Goal: Transaction & Acquisition: Purchase product/service

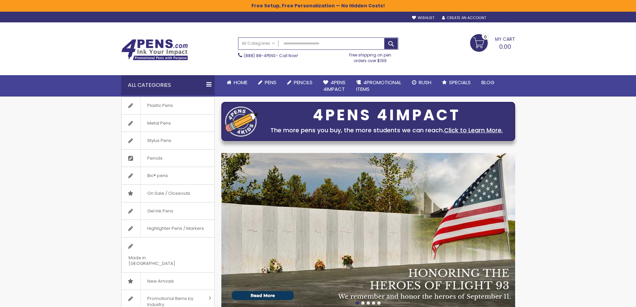
click at [313, 19] on div "Sign In" at bounding box center [504, 18] width 22 height 5
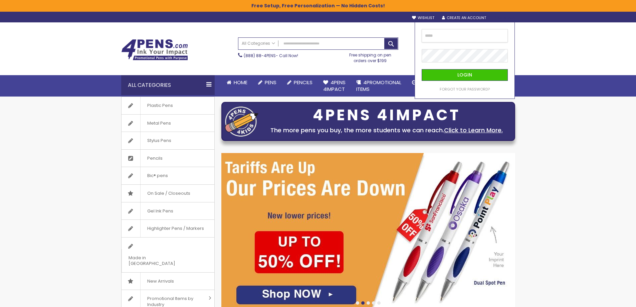
click at [313, 35] on input "email" at bounding box center [465, 35] width 86 height 13
click at [313, 36] on input "email" at bounding box center [465, 35] width 86 height 13
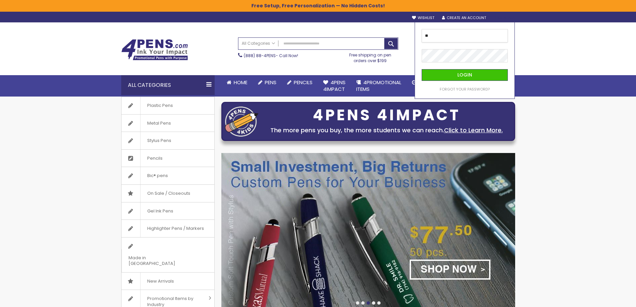
type input "*"
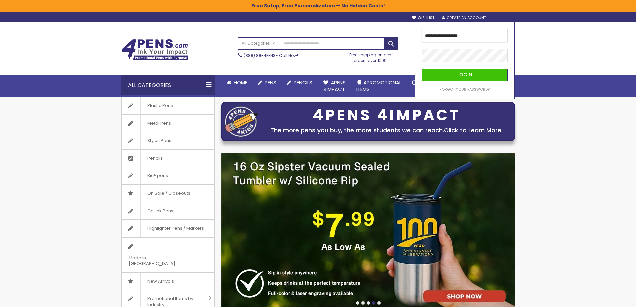
type input "**********"
click at [313, 69] on button "Login" at bounding box center [465, 75] width 86 height 12
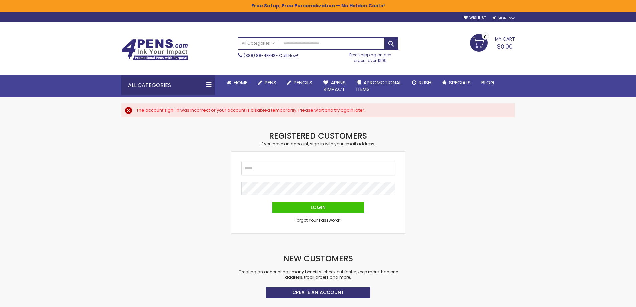
click at [267, 167] on input "Email" at bounding box center [319, 168] width 154 height 13
type input "**********"
drag, startPoint x: 105, startPoint y: 207, endPoint x: 117, endPoint y: 207, distance: 11.7
click at [105, 207] on div "**********" at bounding box center [318, 252] width 636 height 505
click at [312, 205] on span "Login" at bounding box center [318, 207] width 15 height 7
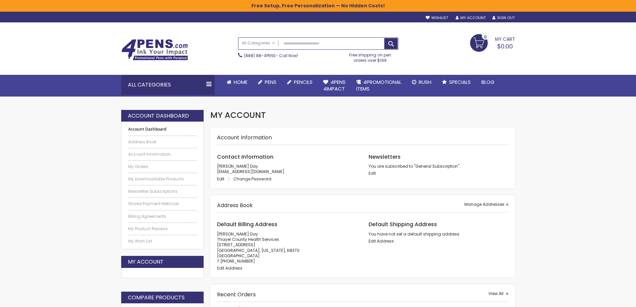
click at [145, 163] on li "My Orders" at bounding box center [162, 164] width 69 height 9
click at [143, 164] on link "My Orders" at bounding box center [162, 166] width 69 height 5
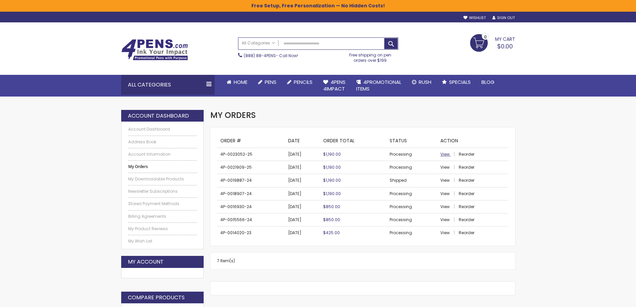
click at [447, 153] on span "View" at bounding box center [445, 154] width 9 height 6
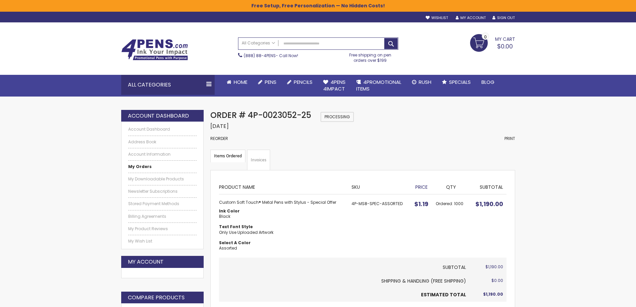
click at [250, 203] on strong "Custom Soft Touch® Metal Pens with Stylus - Special Offer" at bounding box center [282, 202] width 126 height 5
click at [386, 202] on td "4P-MS8-SPEC-ASSORTED" at bounding box center [379, 225] width 62 height 63
click at [478, 19] on link "My Account" at bounding box center [471, 17] width 30 height 5
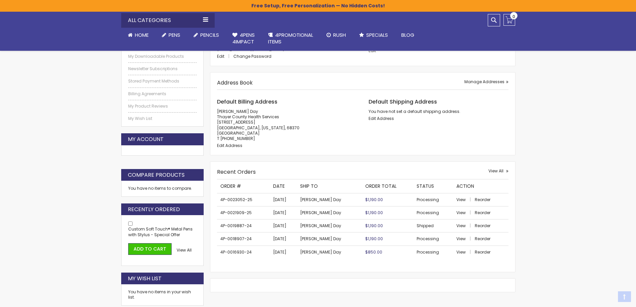
scroll to position [134, 0]
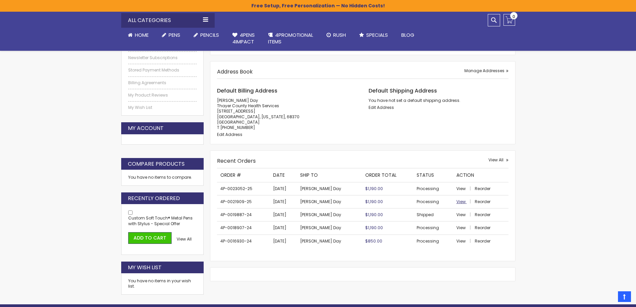
click at [458, 202] on span "View" at bounding box center [461, 202] width 9 height 6
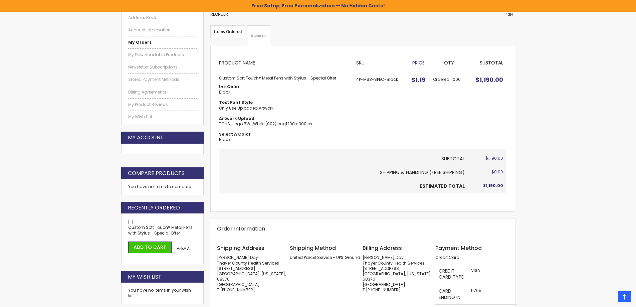
scroll to position [100, 0]
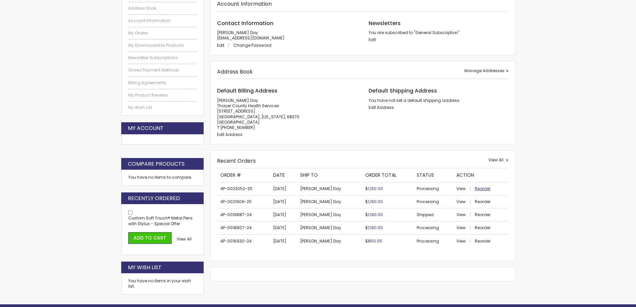
click at [477, 186] on span "Reorder" at bounding box center [483, 189] width 16 height 6
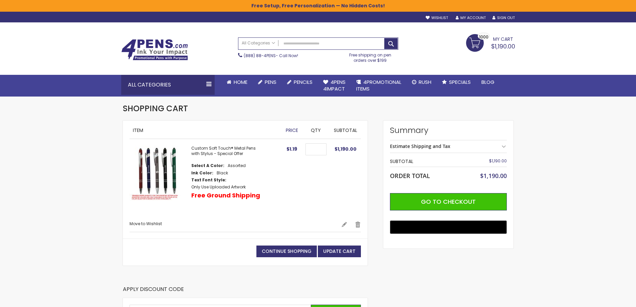
click at [158, 173] on img at bounding box center [157, 173] width 55 height 55
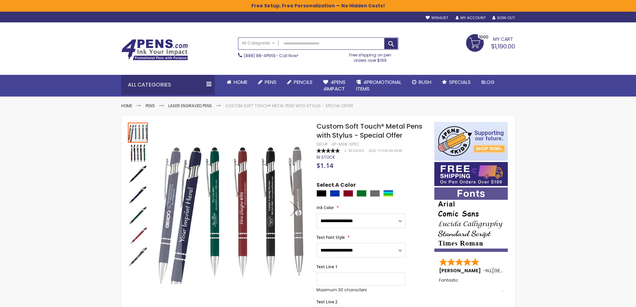
click at [132, 150] on img "Custom Soft Touch® Metal Pens with Stylus - Special Offer" at bounding box center [138, 153] width 20 height 20
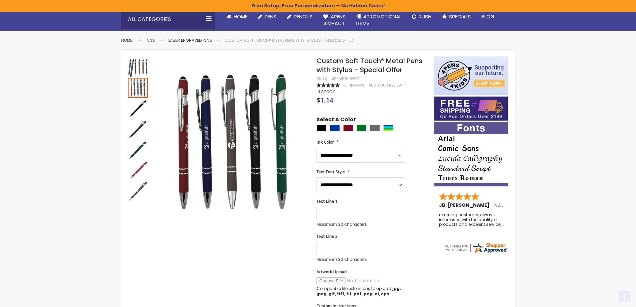
scroll to position [67, 0]
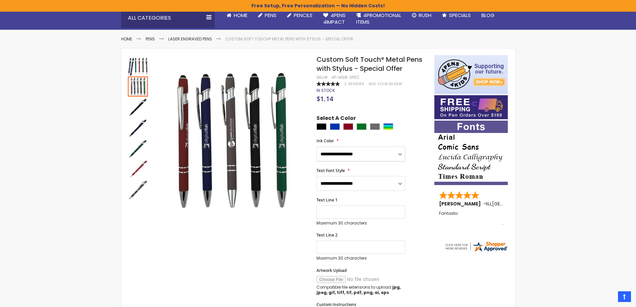
click at [359, 150] on select "**********" at bounding box center [361, 154] width 89 height 15
click at [406, 122] on div "Select A Color" at bounding box center [372, 123] width 111 height 17
click at [386, 126] on div "Assorted" at bounding box center [389, 126] width 10 height 7
type input "****"
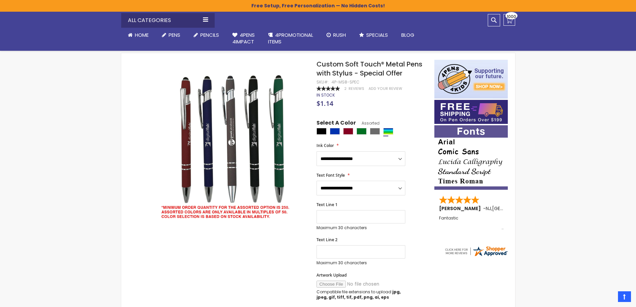
scroll to position [0, 0]
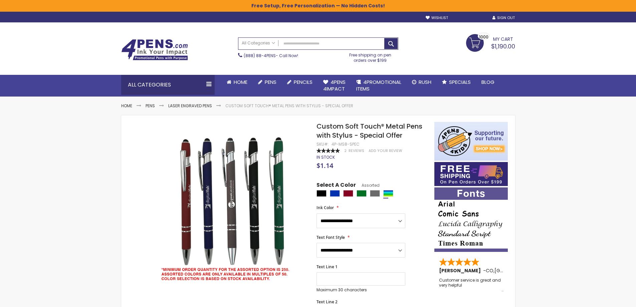
click at [466, 19] on link "My Account" at bounding box center [471, 17] width 30 height 5
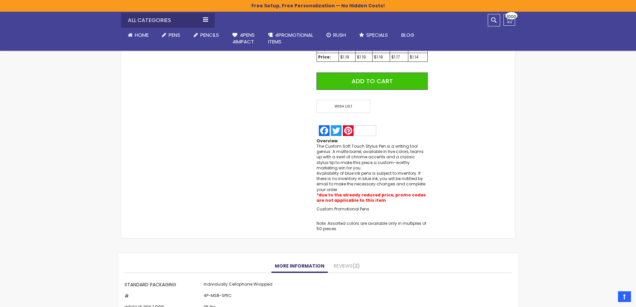
scroll to position [479, 0]
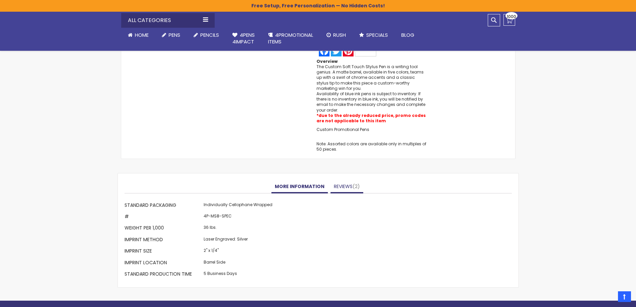
click at [338, 189] on link "Reviews 2" at bounding box center [347, 186] width 33 height 13
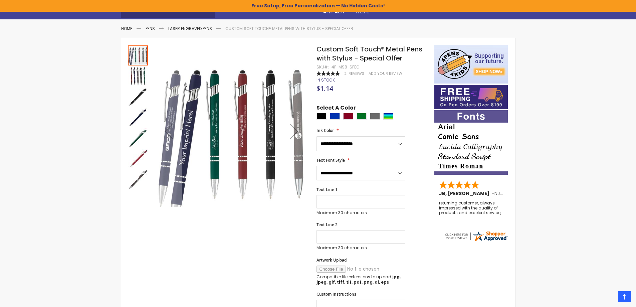
scroll to position [0, 0]
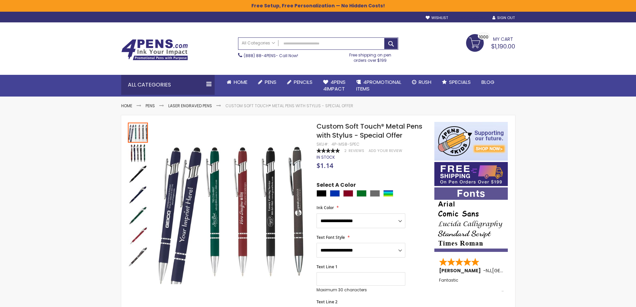
click at [472, 17] on link "My Account" at bounding box center [471, 17] width 30 height 5
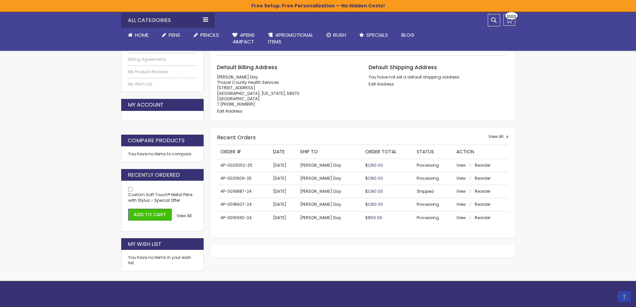
scroll to position [167, 0]
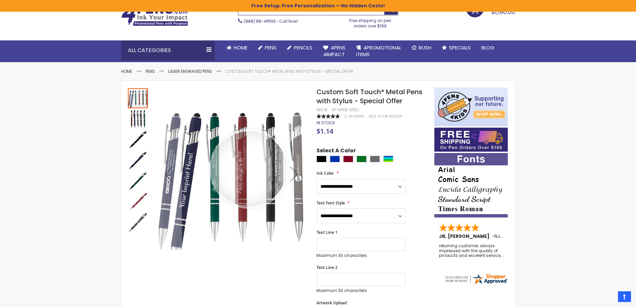
scroll to position [33, 0]
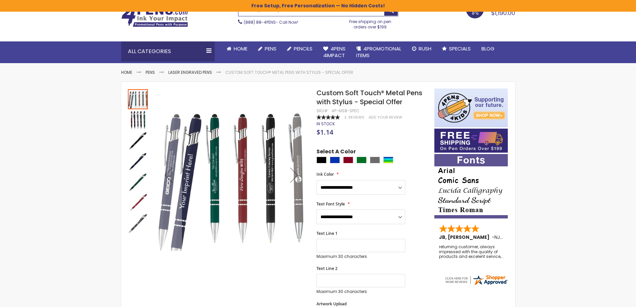
drag, startPoint x: 136, startPoint y: 121, endPoint x: 118, endPoint y: 157, distance: 39.4
click at [136, 121] on img "Custom Soft Touch® Metal Pens with Stylus - Special Offer" at bounding box center [138, 120] width 20 height 20
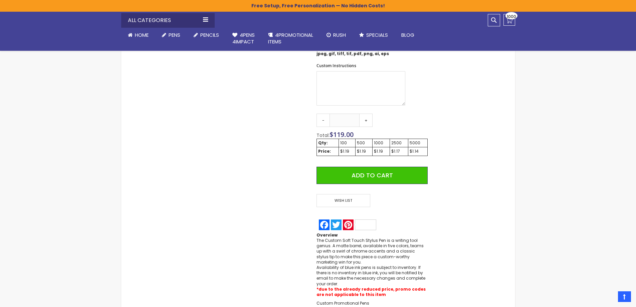
scroll to position [401, 0]
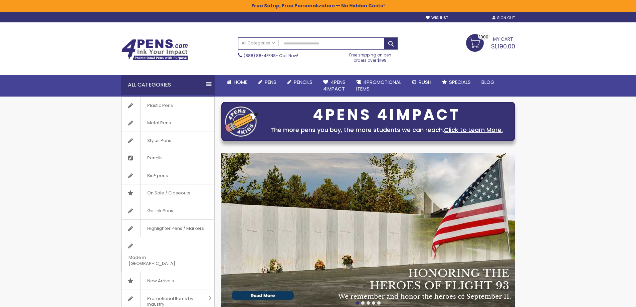
click at [471, 18] on link "My Account" at bounding box center [471, 17] width 30 height 5
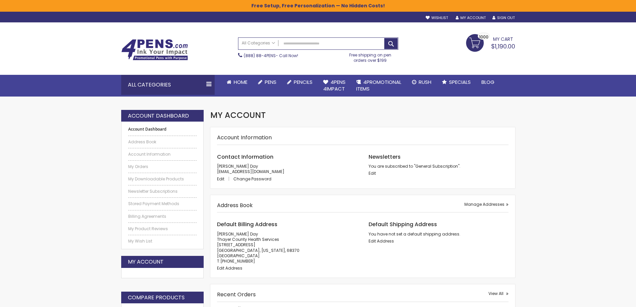
click at [147, 163] on li "My Orders" at bounding box center [162, 164] width 69 height 9
click at [143, 166] on link "My Orders" at bounding box center [162, 166] width 69 height 5
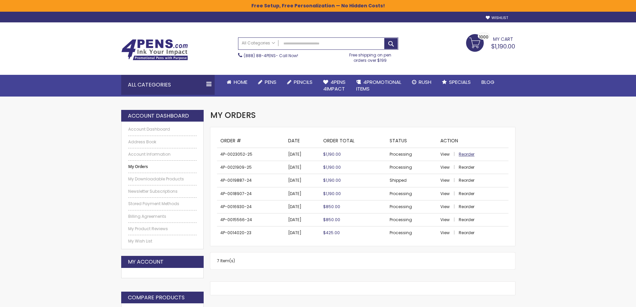
click at [468, 155] on span "Reorder" at bounding box center [467, 154] width 16 height 6
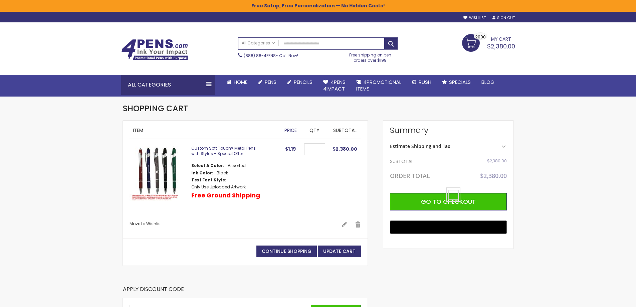
click at [203, 151] on link "Custom Soft Touch® Metal Pens with Stylus - Special Offer" at bounding box center [223, 150] width 64 height 11
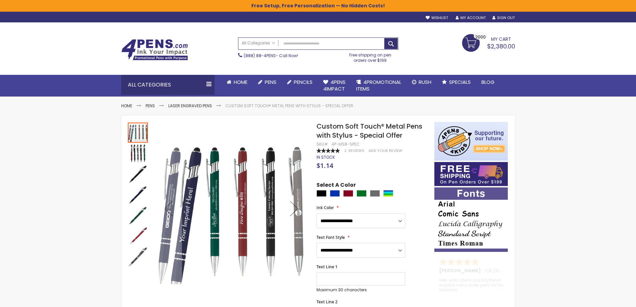
click at [137, 156] on img "Custom Soft Touch® Metal Pens with Stylus - Special Offer" at bounding box center [138, 153] width 20 height 20
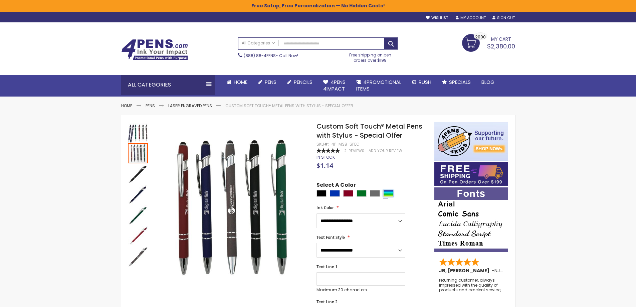
click at [390, 194] on div "Assorted" at bounding box center [389, 193] width 10 height 7
type input "****"
